Goal: Task Accomplishment & Management: Manage account settings

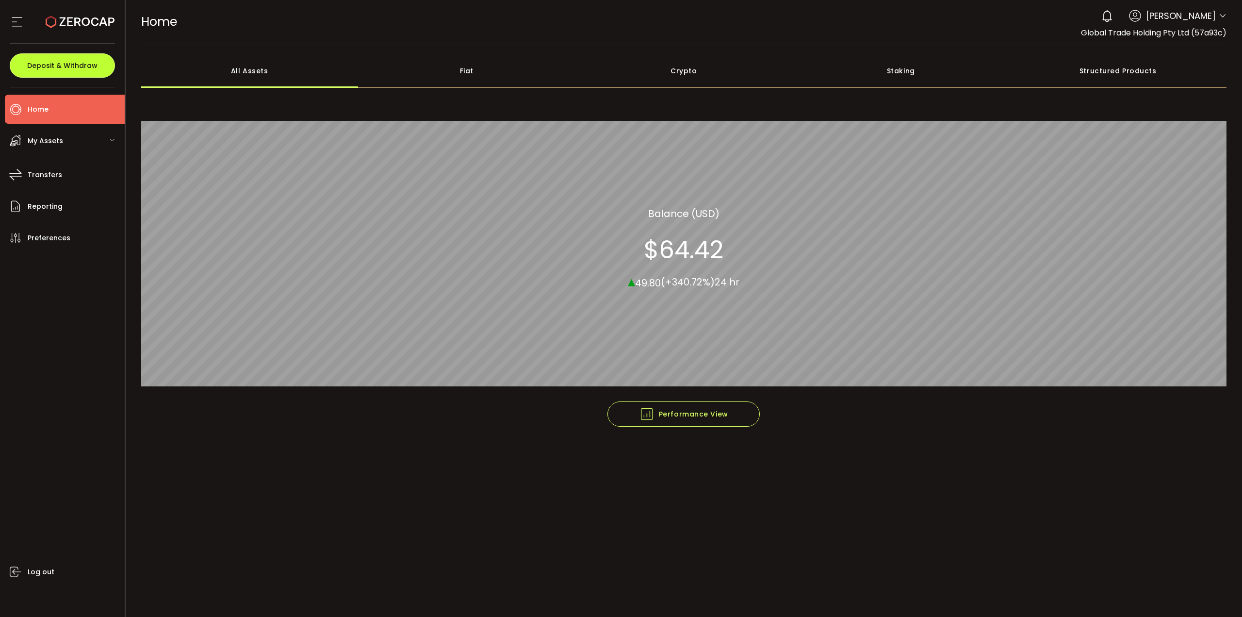
click at [42, 67] on span "Deposit & Withdraw" at bounding box center [62, 65] width 70 height 7
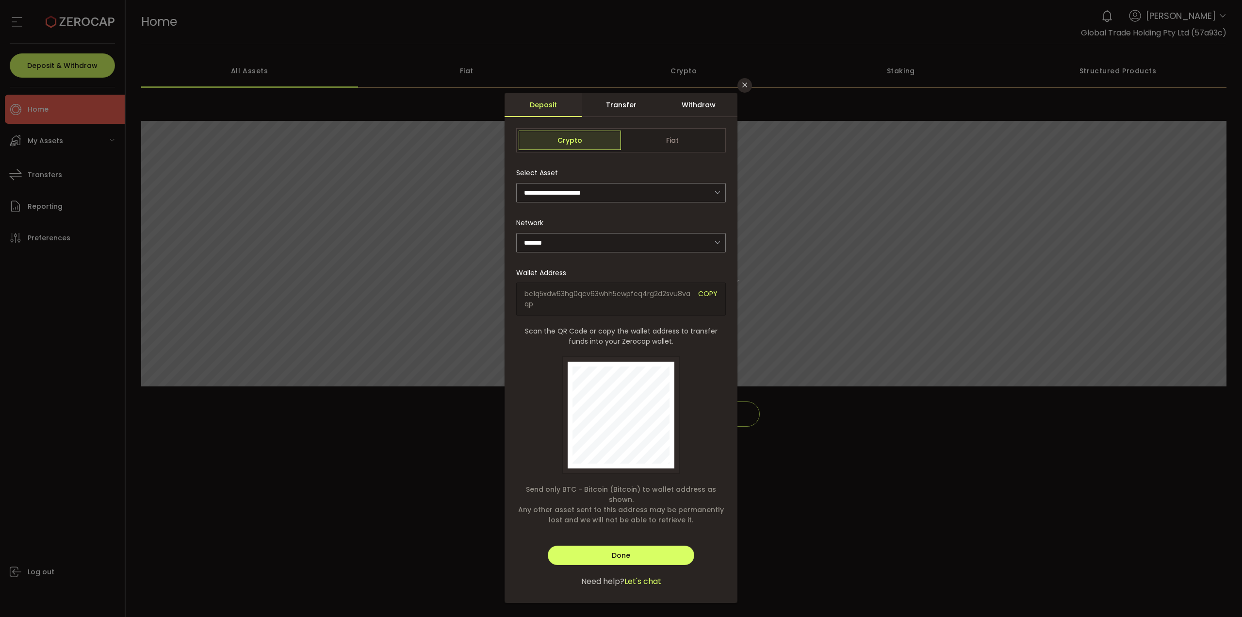
click at [42, 67] on div "**********" at bounding box center [621, 308] width 1242 height 617
click at [100, 181] on div "**********" at bounding box center [621, 308] width 1242 height 617
click at [750, 88] on button "Close" at bounding box center [744, 85] width 15 height 15
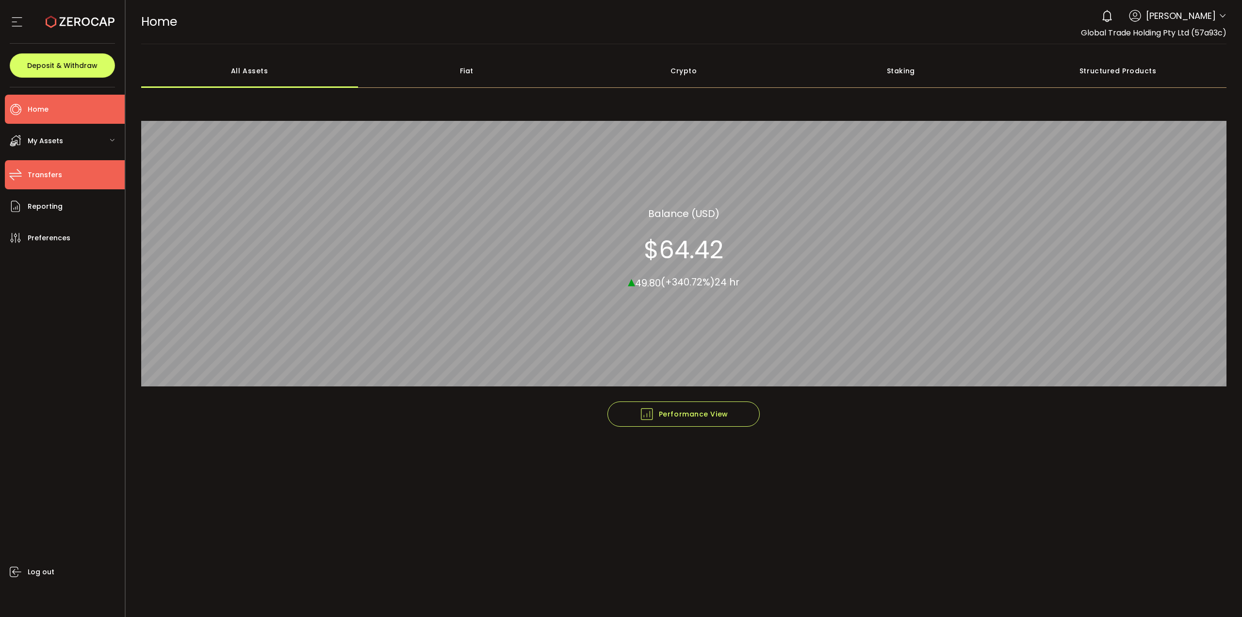
click at [44, 168] on span "Transfers" at bounding box center [45, 175] width 34 height 14
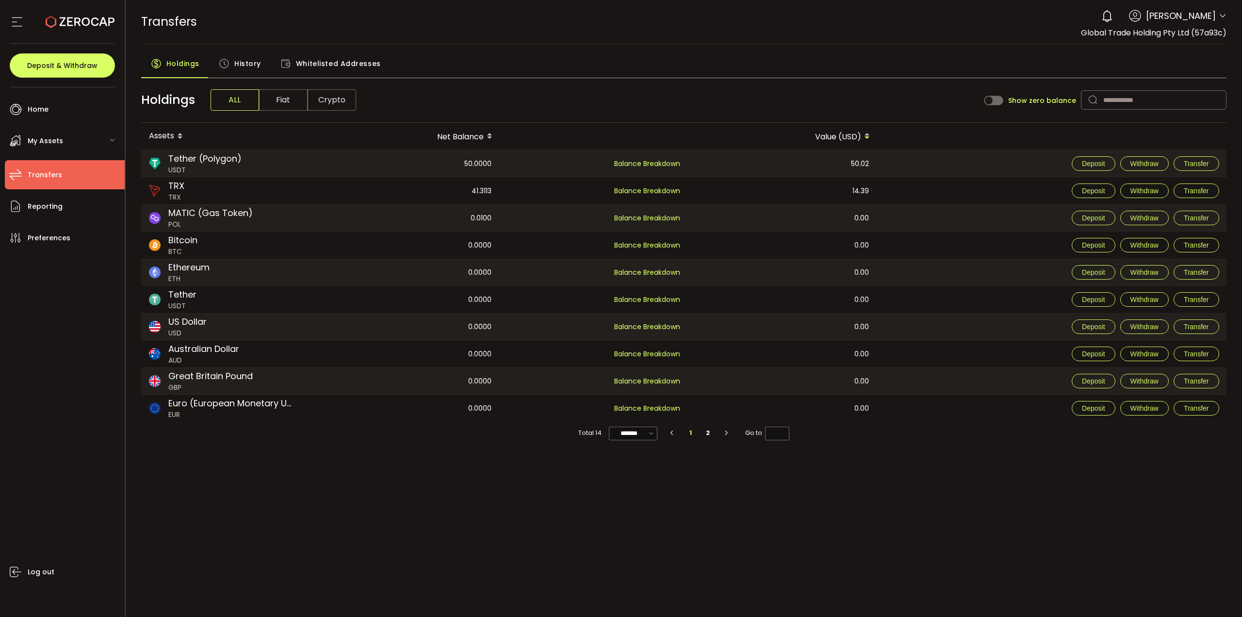
click at [315, 98] on span "Crypto" at bounding box center [332, 99] width 49 height 21
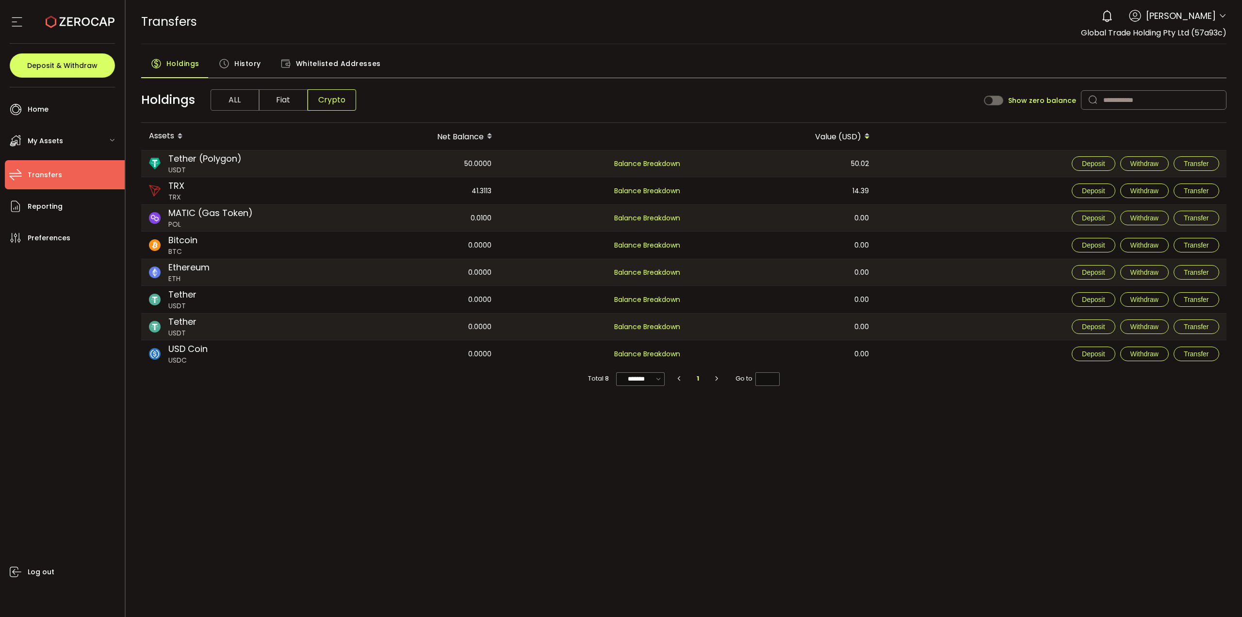
click at [294, 166] on div "Tether (Polygon) USDT" at bounding box center [225, 163] width 169 height 26
click at [98, 142] on div "My Assets" at bounding box center [65, 140] width 120 height 29
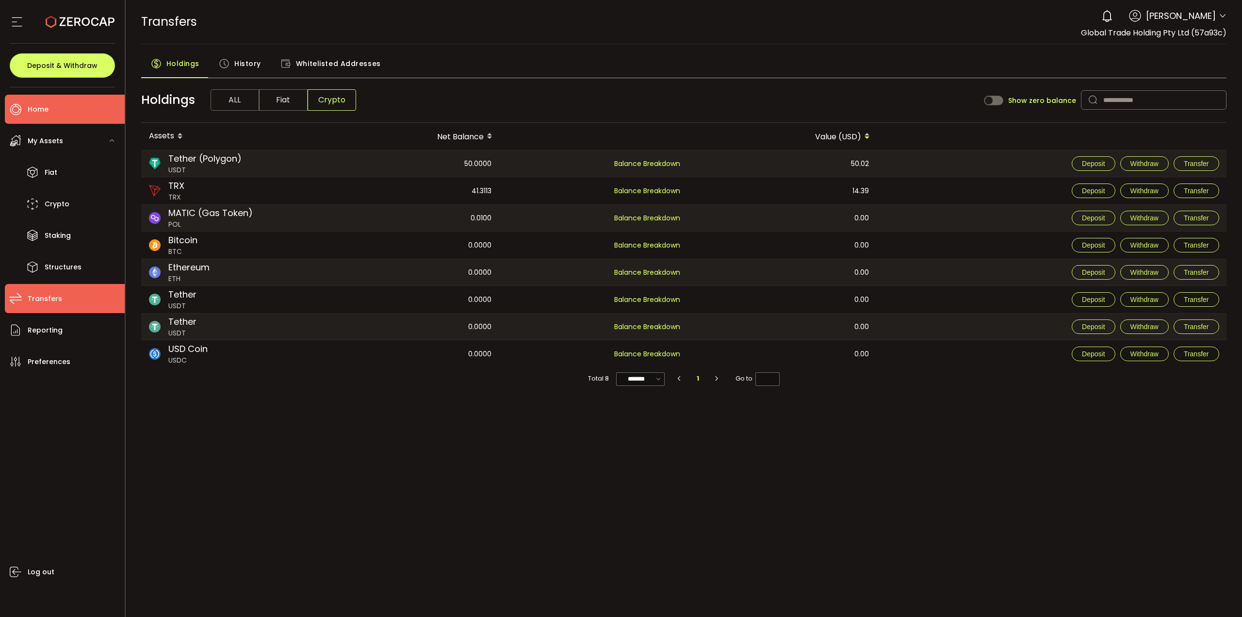
click at [62, 106] on li "Home" at bounding box center [65, 109] width 120 height 29
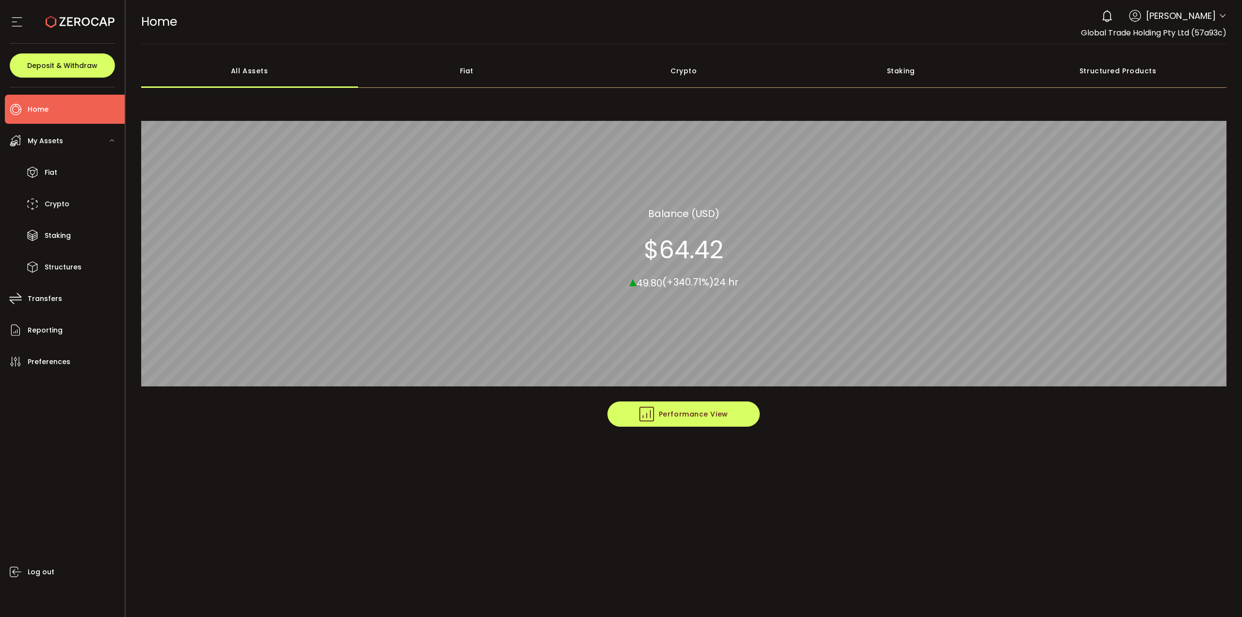
click at [690, 410] on span "Performance View" at bounding box center [683, 413] width 89 height 15
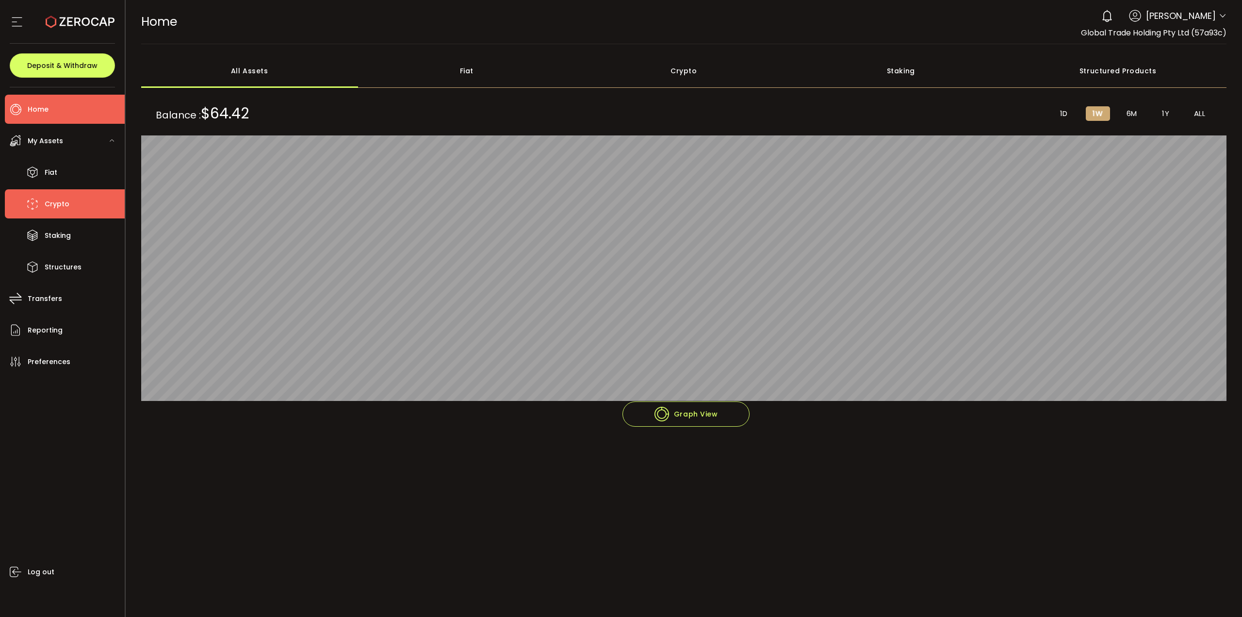
click at [78, 200] on li "Crypto" at bounding box center [65, 203] width 120 height 29
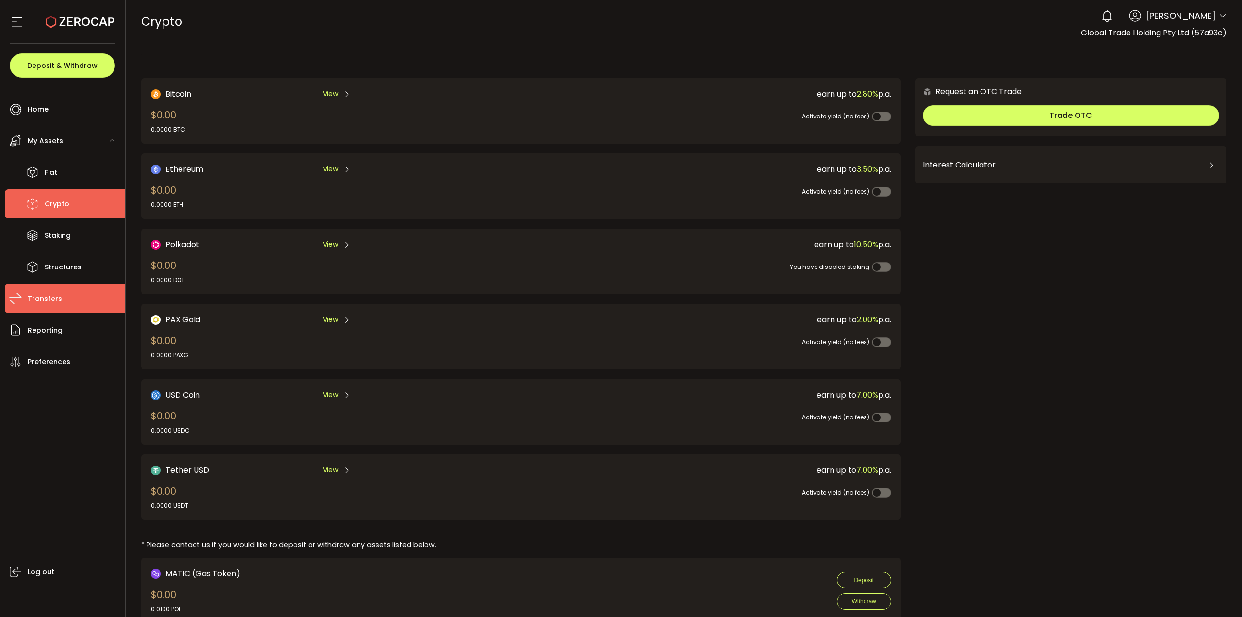
click at [52, 293] on span "Transfers" at bounding box center [45, 299] width 34 height 14
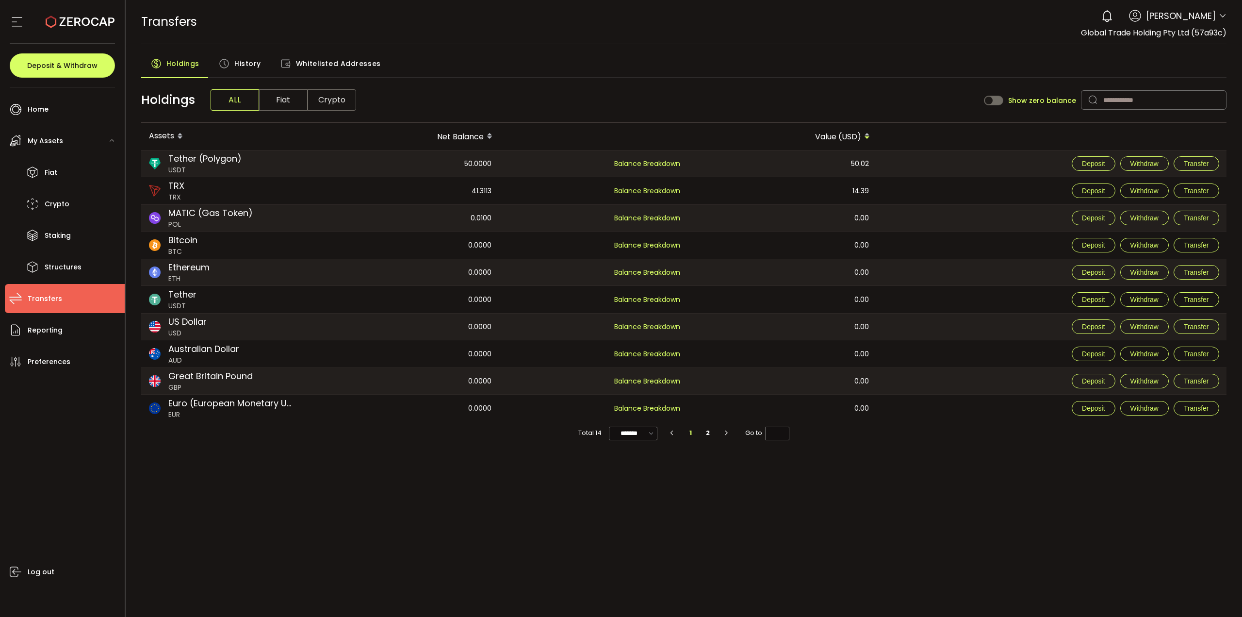
click at [249, 65] on span "History" at bounding box center [247, 63] width 27 height 19
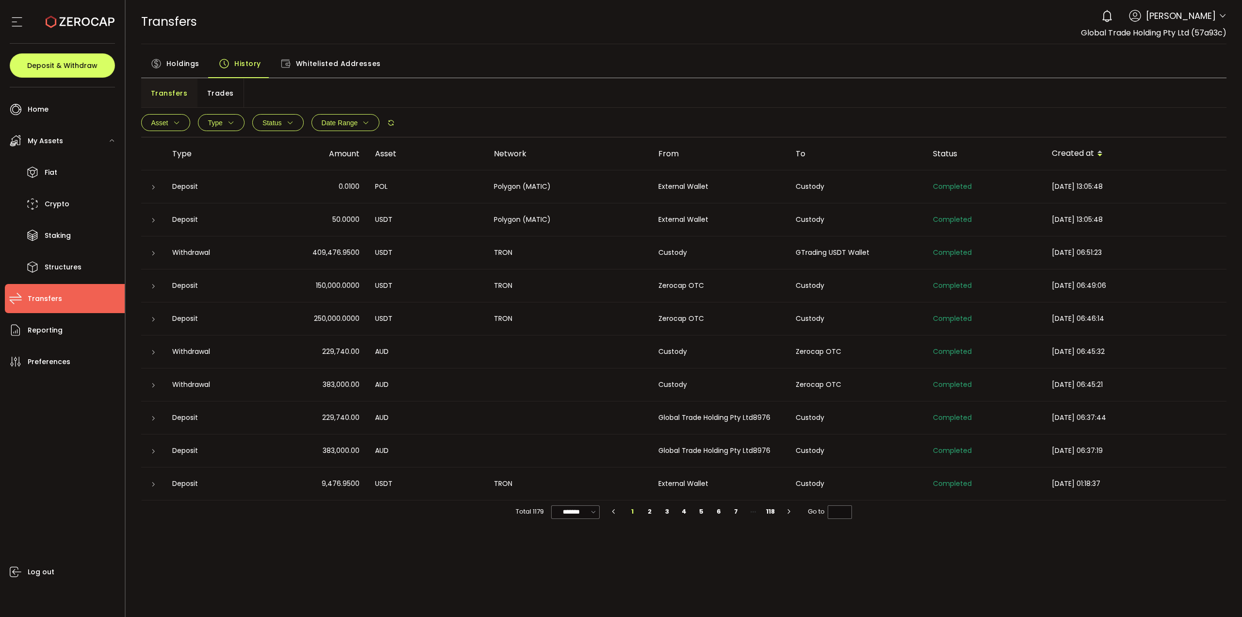
click at [150, 221] on icon at bounding box center [153, 220] width 6 height 6
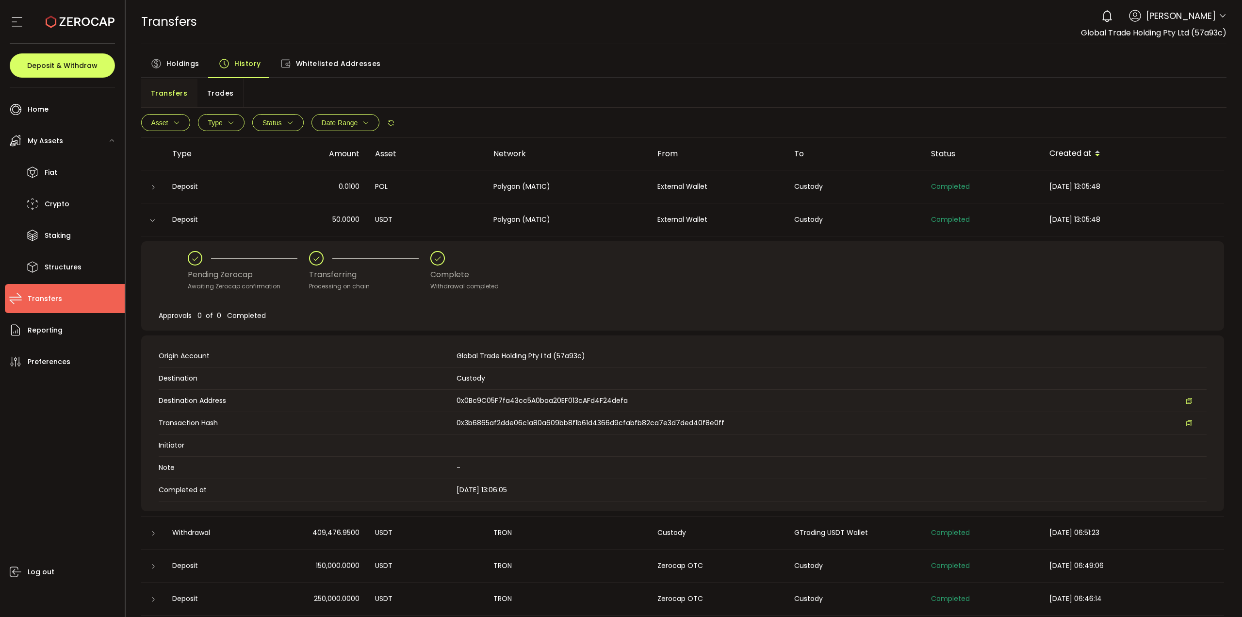
click at [156, 221] on div at bounding box center [153, 220] width 10 height 8
